Goal: Task Accomplishment & Management: Manage account settings

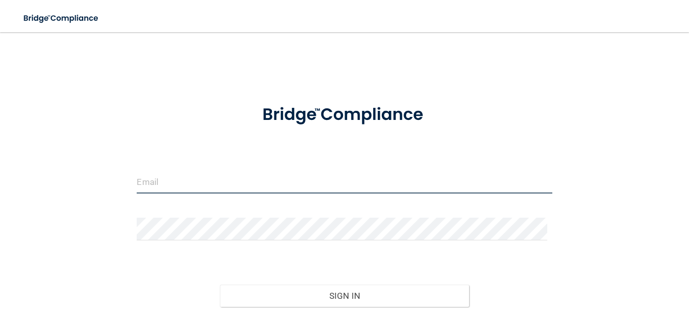
click at [159, 184] on input "email" at bounding box center [344, 182] width 415 height 23
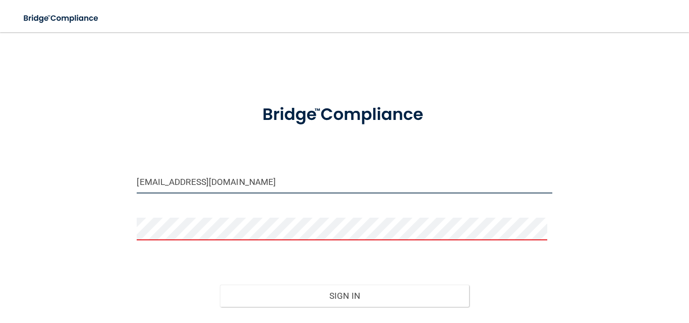
drag, startPoint x: 263, startPoint y: 180, endPoint x: 165, endPoint y: 178, distance: 98.9
click at [165, 178] on input "[EMAIL_ADDRESS][DOMAIN_NAME]" at bounding box center [344, 182] width 415 height 23
type input "[EMAIL_ADDRESS][DOMAIN_NAME]"
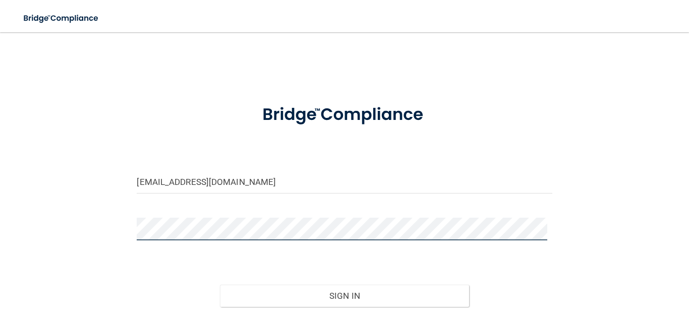
click at [220, 285] on button "Sign In" at bounding box center [344, 296] width 249 height 22
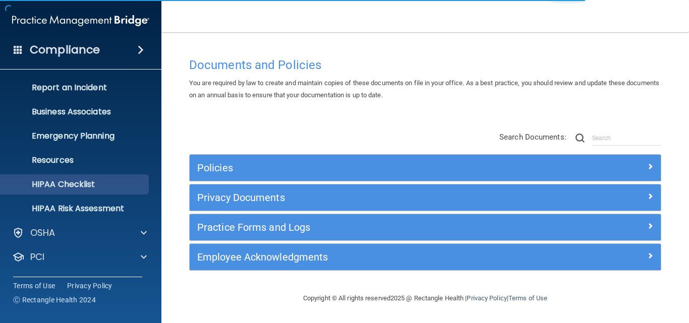
scroll to position [95, 0]
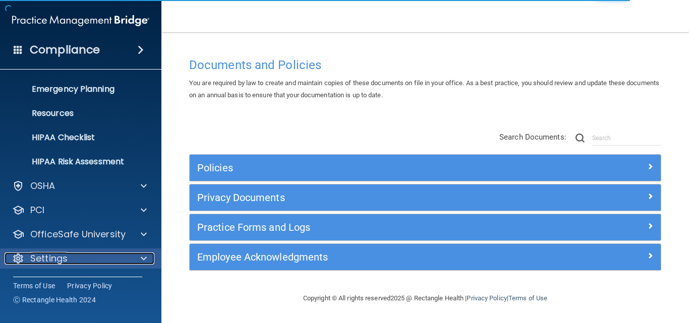
click at [51, 253] on p "Settings" at bounding box center [48, 259] width 37 height 12
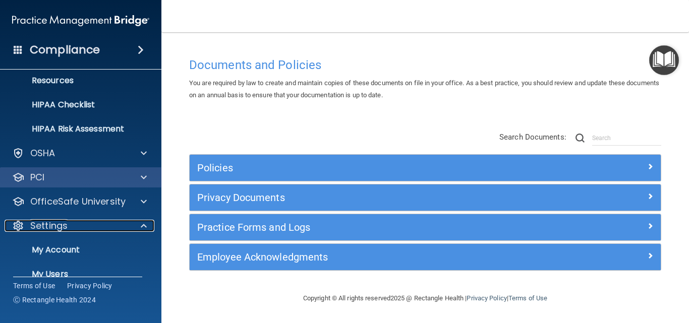
scroll to position [146, 0]
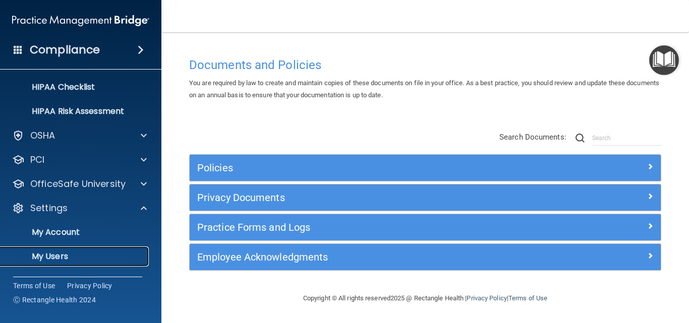
click at [58, 252] on p "My Users" at bounding box center [76, 257] width 138 height 10
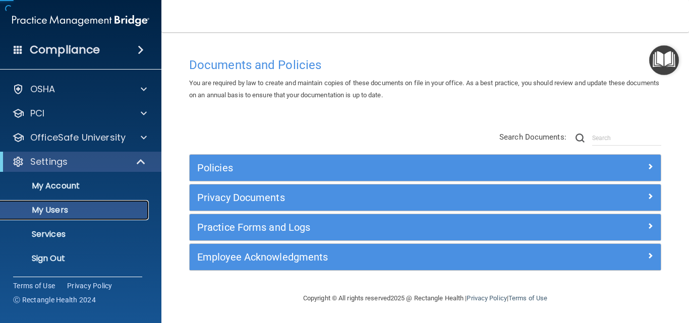
scroll to position [23, 0]
select select "20"
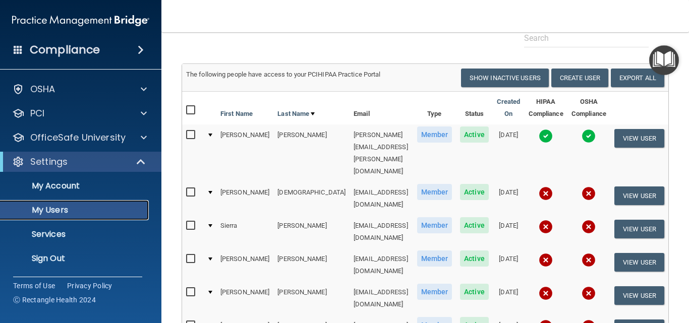
scroll to position [101, 0]
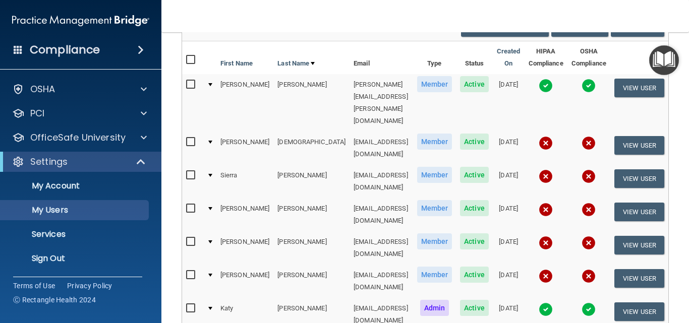
click at [186, 172] on input "checkbox" at bounding box center [192, 176] width 12 height 8
checkbox input "true"
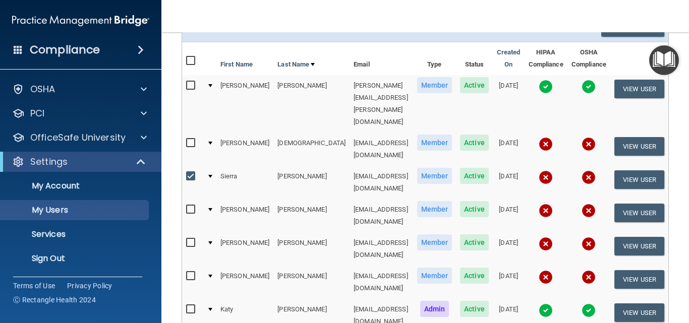
click at [186, 206] on input "checkbox" at bounding box center [192, 210] width 12 height 8
checkbox input "true"
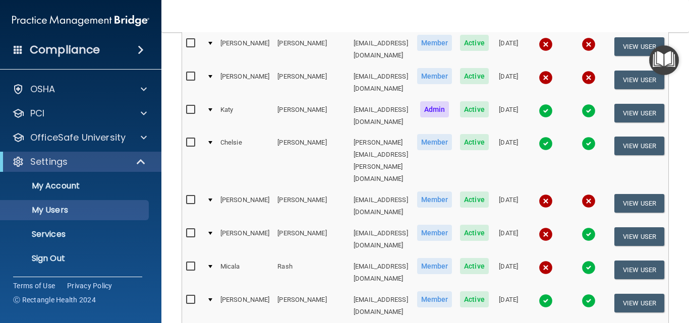
scroll to position [303, 0]
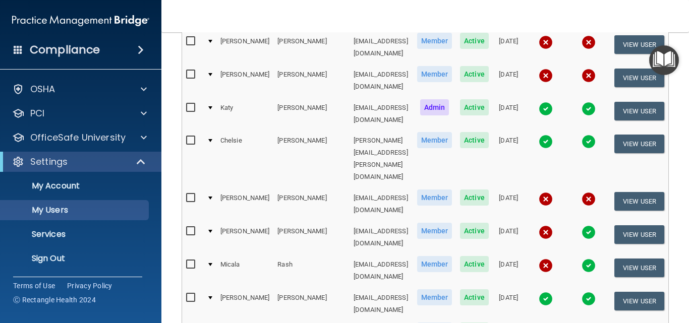
checkbox input "false"
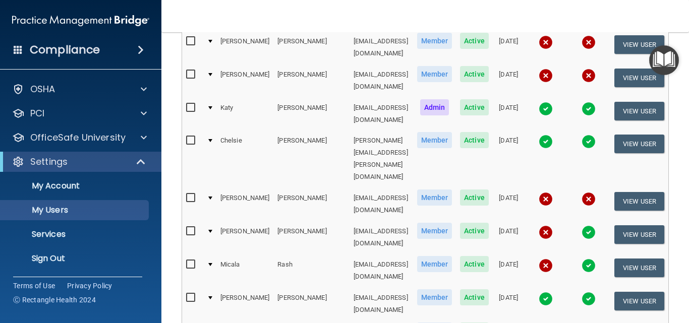
checkbox input "true"
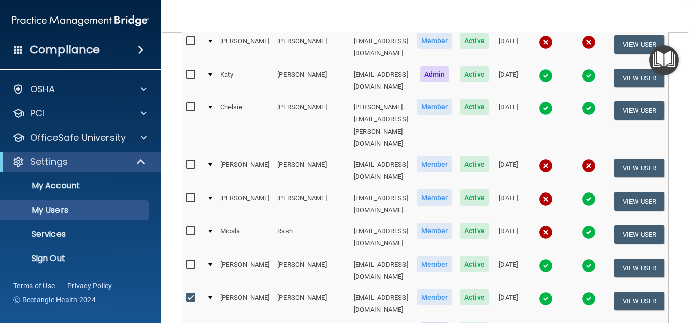
scroll to position [404, 0]
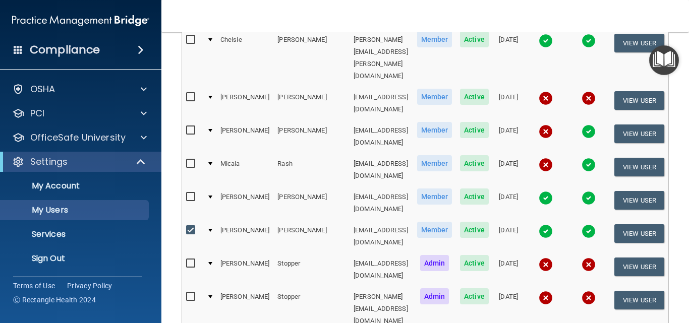
checkbox input "true"
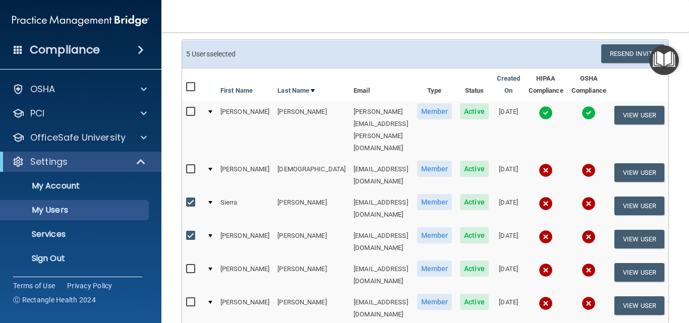
scroll to position [50, 0]
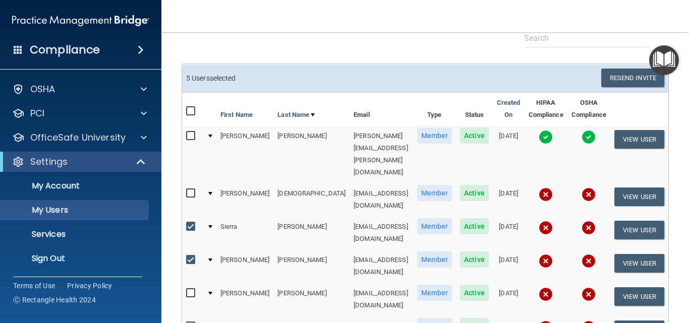
click at [186, 190] on input "checkbox" at bounding box center [192, 194] width 12 height 8
checkbox input "true"
click at [186, 138] on input "checkbox" at bounding box center [192, 136] width 12 height 8
checkbox input "true"
click at [626, 77] on button "Resend Invite" at bounding box center [633, 78] width 63 height 19
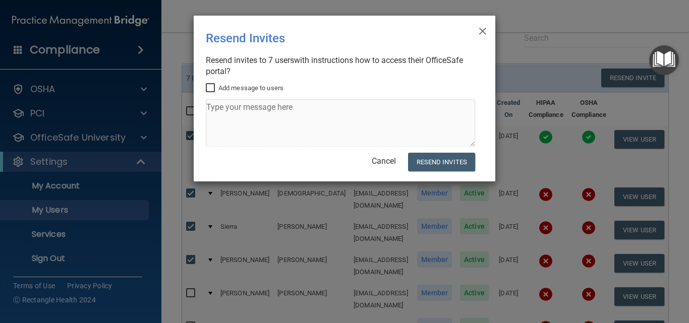
click at [222, 84] on label "Add message to users" at bounding box center [245, 88] width 78 height 12
click at [217, 84] on input "Add message to users" at bounding box center [212, 88] width 12 height 8
checkbox input "true"
click at [244, 115] on textarea at bounding box center [340, 122] width 269 height 47
drag, startPoint x: 242, startPoint y: 119, endPoint x: 61, endPoint y: 76, distance: 186.2
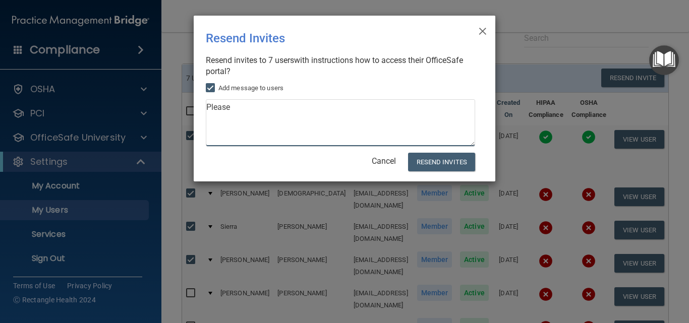
click at [258, 128] on textarea "Please" at bounding box center [340, 122] width 269 height 47
click at [239, 115] on textarea "Please" at bounding box center [340, 122] width 269 height 47
click at [283, 117] on textarea "Please comp" at bounding box center [340, 122] width 269 height 47
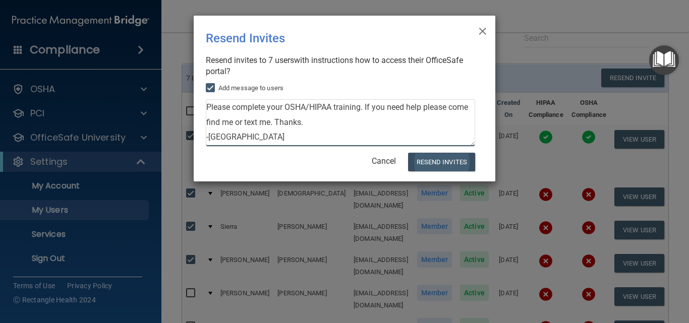
type textarea "Please complete your OSHA/HIPAA training. If you need help please come find me …"
click at [459, 166] on button "Resend Invites" at bounding box center [441, 162] width 67 height 19
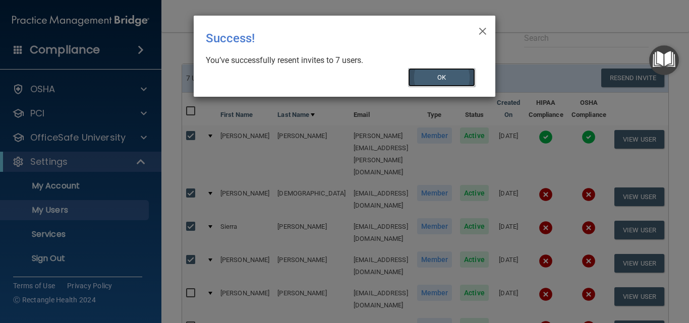
click at [432, 72] on button "OK" at bounding box center [442, 77] width 68 height 19
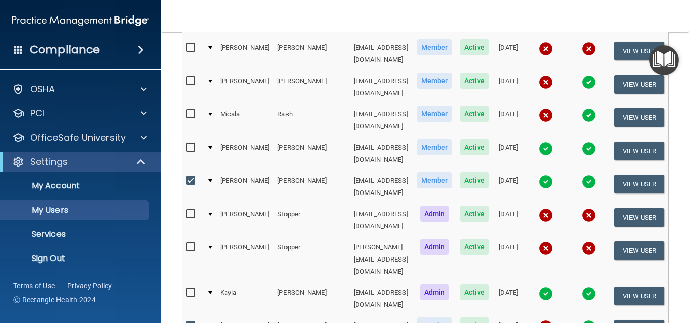
scroll to position [404, 0]
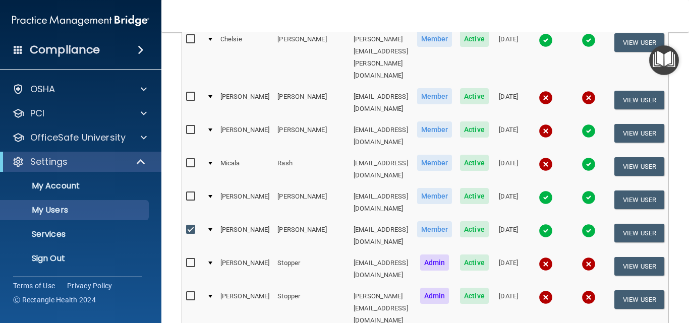
checkbox input "false"
click at [186, 226] on input "checkbox" at bounding box center [192, 230] width 12 height 8
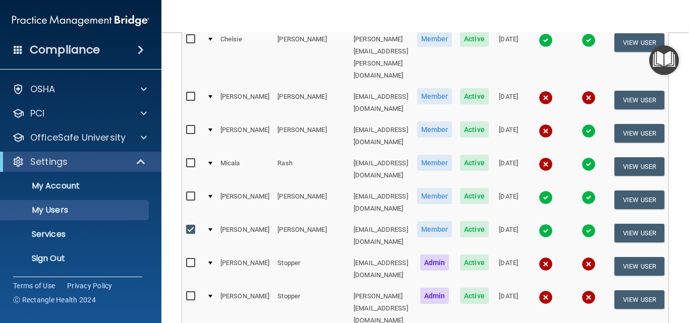
checkbox input "false"
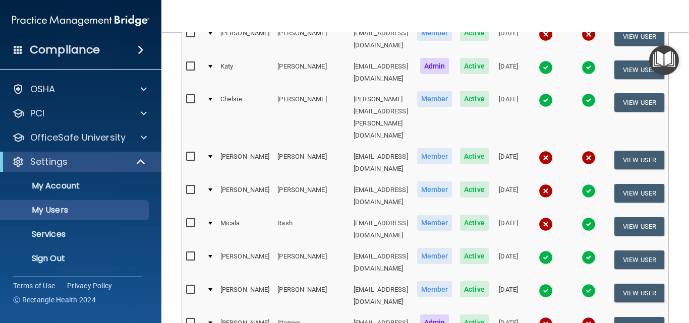
scroll to position [202, 0]
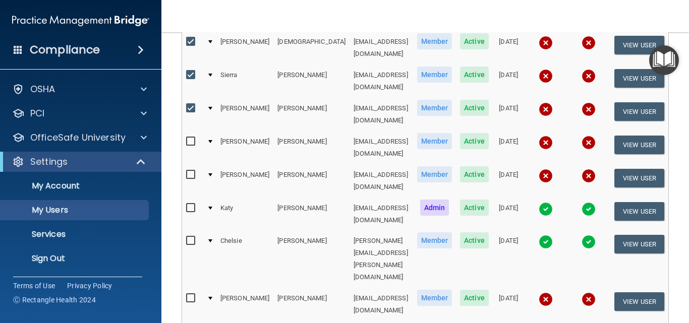
click at [186, 104] on input "checkbox" at bounding box center [192, 108] width 12 height 8
checkbox input "false"
click at [182, 65] on td at bounding box center [192, 81] width 21 height 33
click at [186, 71] on input "checkbox" at bounding box center [192, 75] width 12 height 8
checkbox input "false"
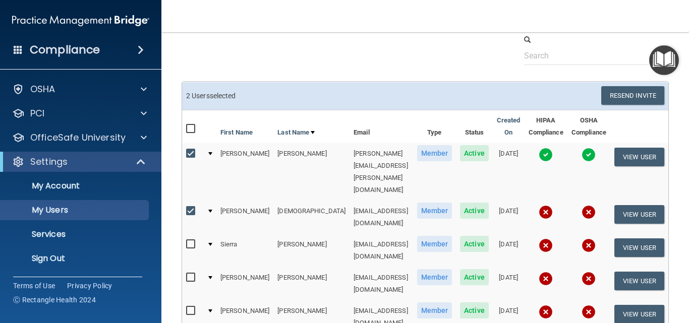
scroll to position [0, 0]
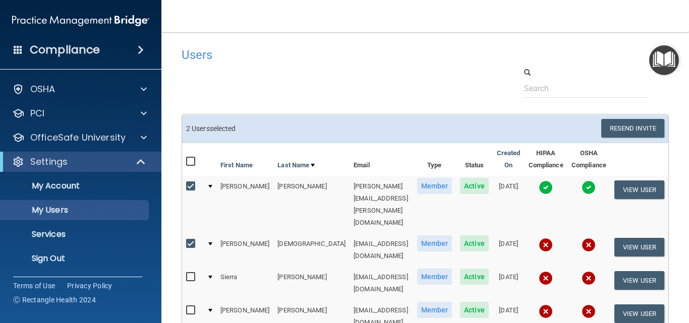
click at [186, 240] on input "checkbox" at bounding box center [192, 244] width 12 height 8
checkbox input "false"
click at [186, 195] on div at bounding box center [192, 189] width 13 height 16
click at [186, 184] on input "checkbox" at bounding box center [192, 187] width 12 height 8
checkbox input "false"
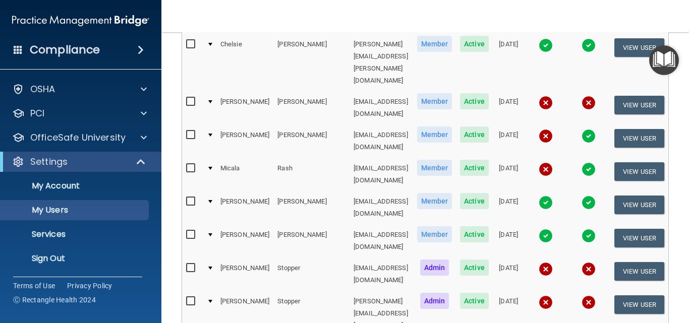
scroll to position [505, 0]
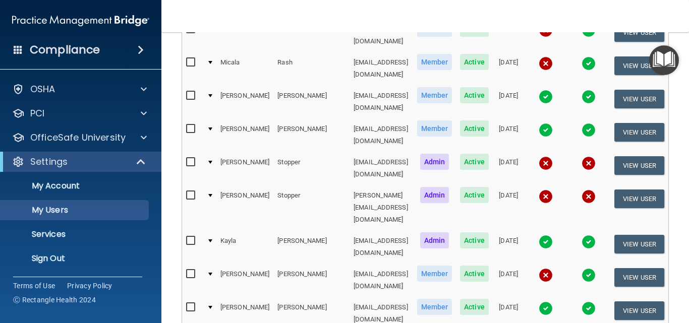
select select "19"
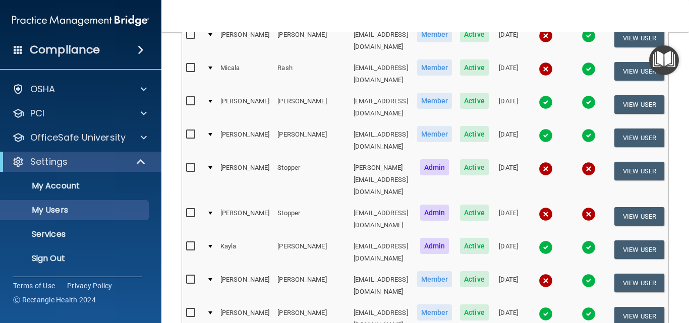
scroll to position [505, 0]
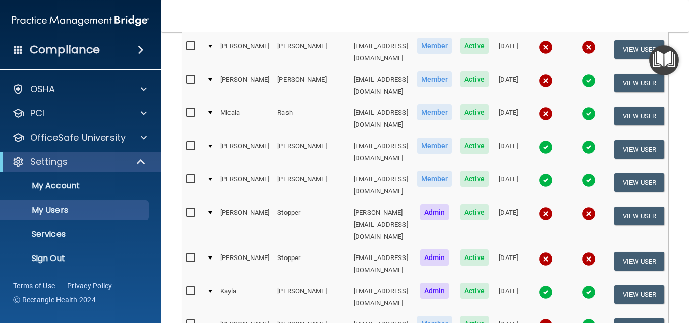
click at [186, 288] on input "checkbox" at bounding box center [192, 292] width 12 height 8
checkbox input "true"
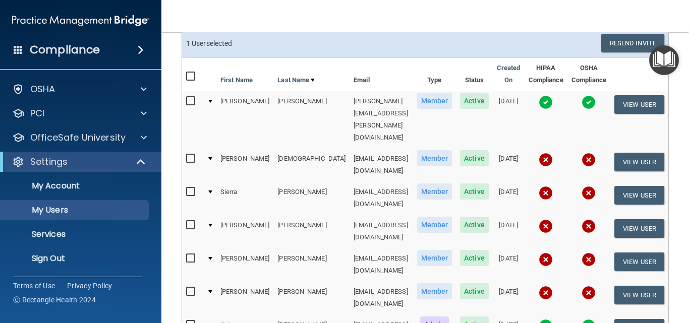
scroll to position [0, 0]
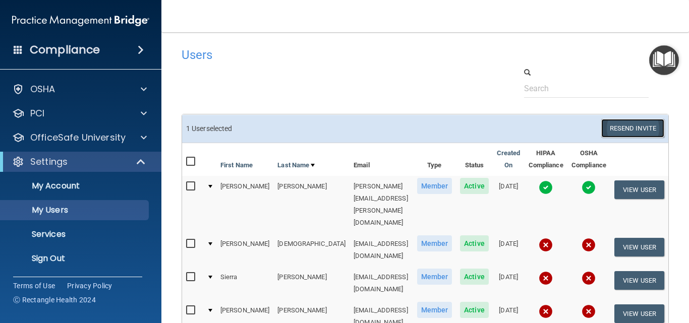
click at [623, 123] on button "Resend Invite" at bounding box center [633, 128] width 63 height 19
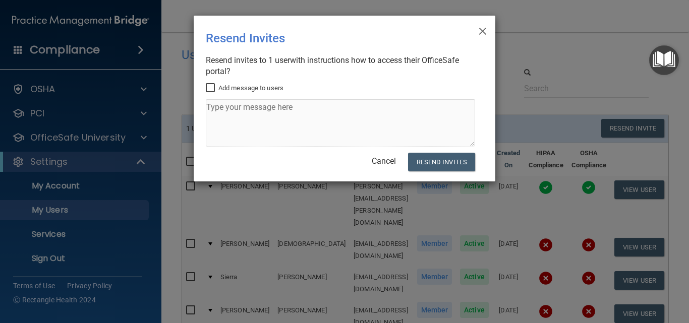
click at [219, 88] on label "Add message to users" at bounding box center [245, 88] width 78 height 12
click at [217, 88] on input "Add message to users" at bounding box center [212, 88] width 12 height 8
checkbox input "true"
click at [222, 101] on textarea at bounding box center [340, 122] width 269 height 47
drag, startPoint x: 224, startPoint y: 102, endPoint x: 447, endPoint y: 108, distance: 223.1
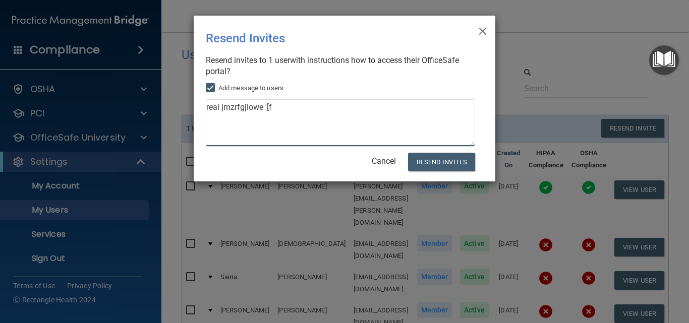
click at [447, 108] on textarea "reai jmzrfgjiowe '[f" at bounding box center [340, 122] width 269 height 47
type textarea "reai jmzrfgjiowe '[f"
click at [447, 159] on button "Resend Invites" at bounding box center [441, 162] width 67 height 19
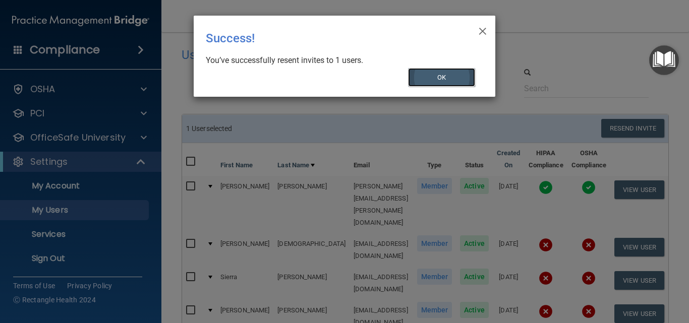
click at [420, 71] on button "OK" at bounding box center [442, 77] width 68 height 19
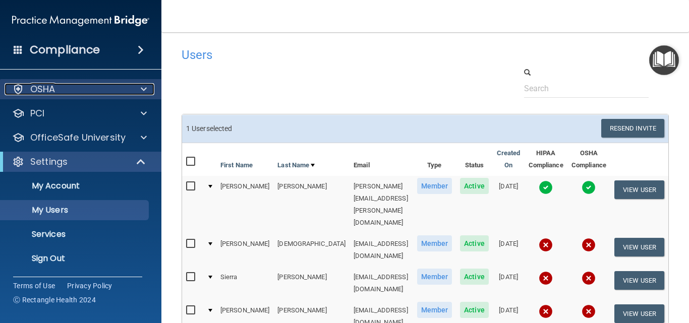
click at [80, 88] on div "OSHA" at bounding box center [67, 89] width 125 height 12
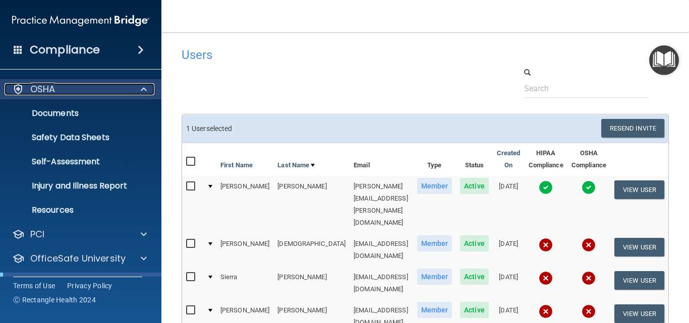
click at [96, 87] on div "OSHA" at bounding box center [67, 89] width 125 height 12
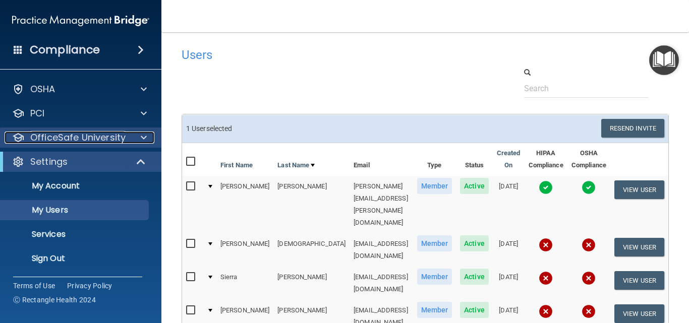
click at [83, 140] on p "OfficeSafe University" at bounding box center [77, 138] width 95 height 12
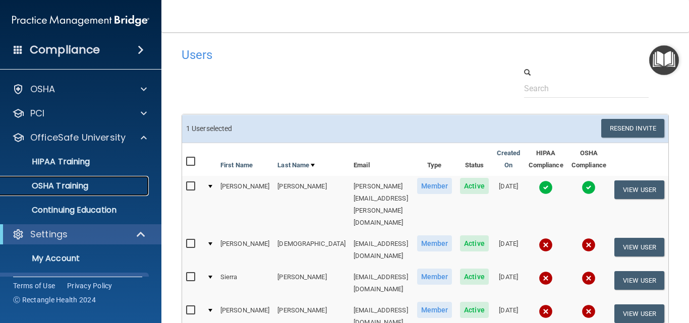
click at [68, 187] on p "OSHA Training" at bounding box center [48, 186] width 82 height 10
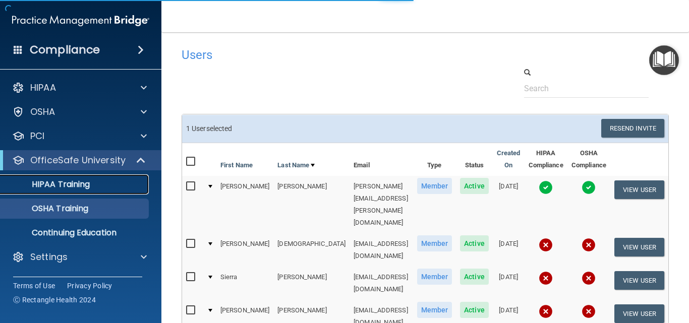
click at [59, 185] on p "HIPAA Training" at bounding box center [48, 185] width 83 height 10
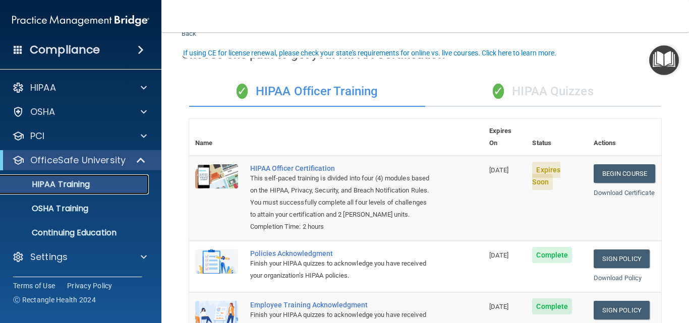
scroll to position [50, 0]
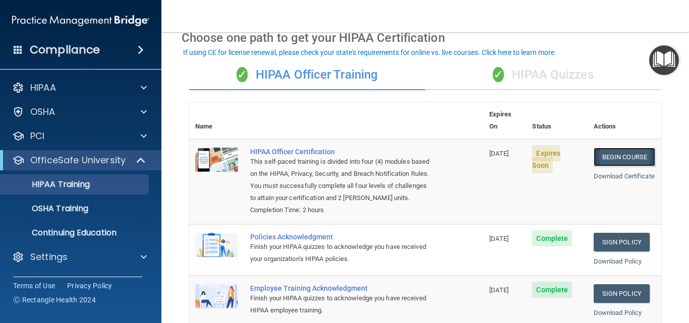
click at [596, 148] on link "Begin Course" at bounding box center [625, 157] width 62 height 19
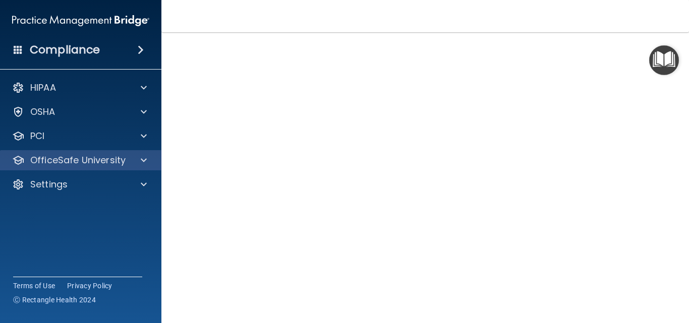
scroll to position [98, 0]
